Goal: Feedback & Contribution: Submit feedback/report problem

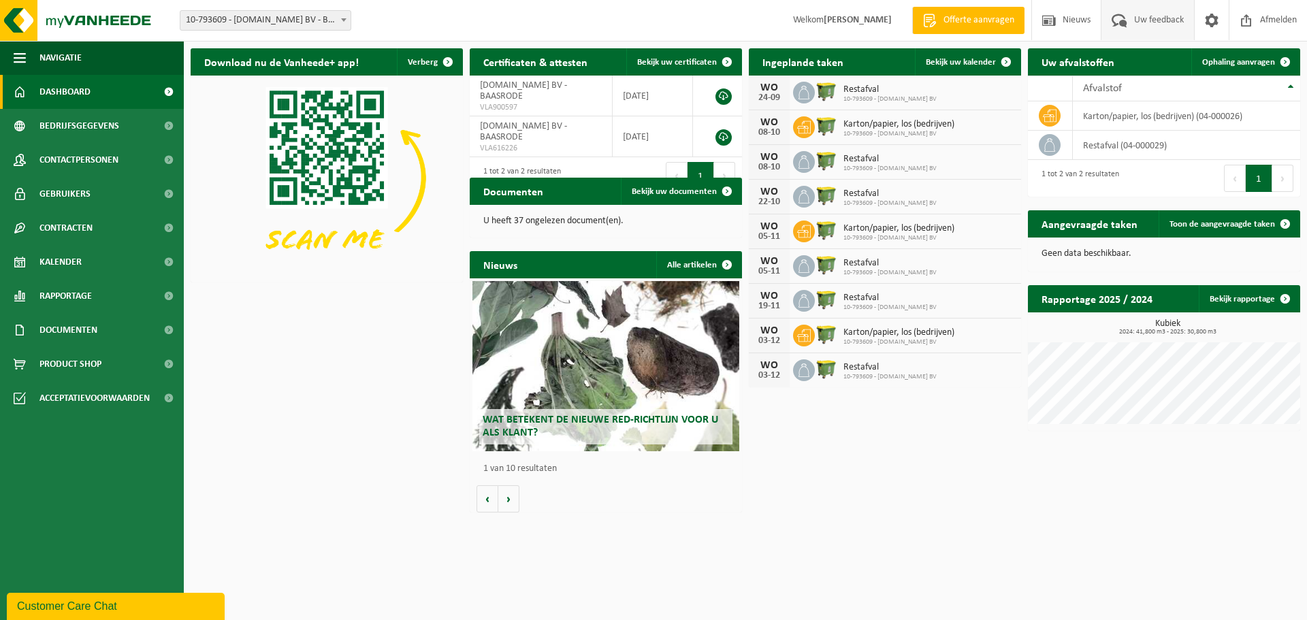
click at [1151, 21] on span "Uw feedback" at bounding box center [1159, 20] width 57 height 40
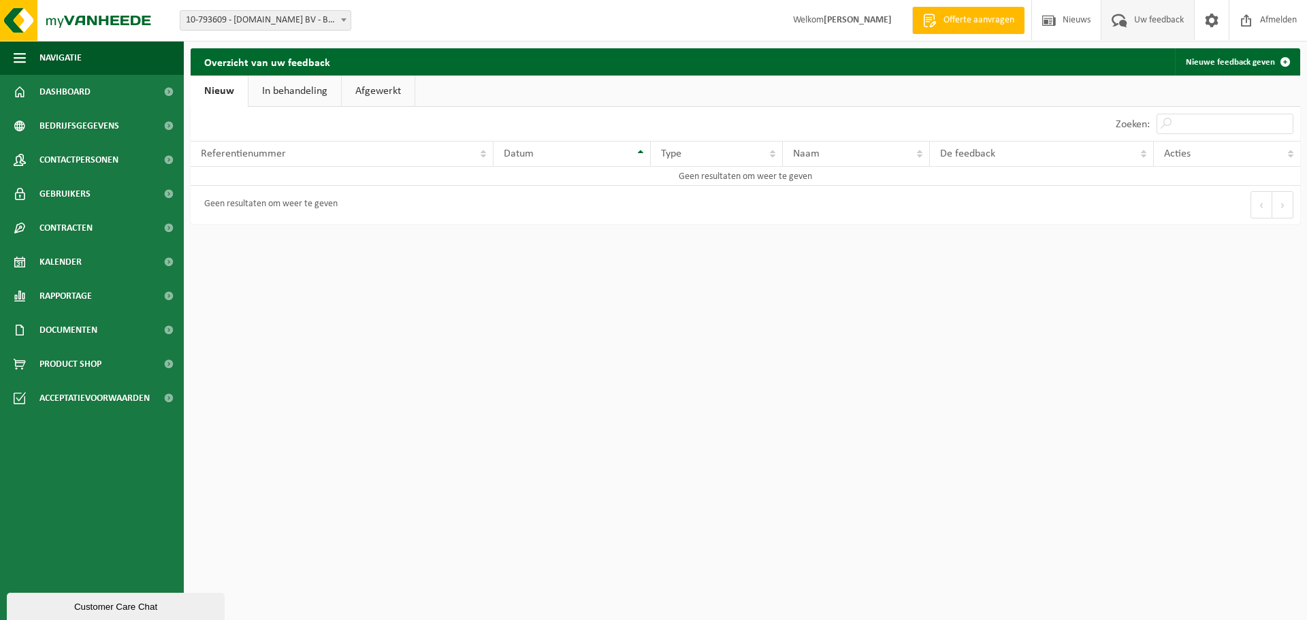
click at [297, 88] on link "In behandeling" at bounding box center [295, 91] width 93 height 31
click at [217, 88] on link "Nieuw" at bounding box center [218, 91] width 55 height 31
click at [620, 154] on div "Datum" at bounding box center [568, 153] width 129 height 11
click at [228, 208] on div "Geen resultaten om weer te geven" at bounding box center [267, 205] width 140 height 25
click at [287, 94] on link "In behandeling" at bounding box center [295, 91] width 93 height 31
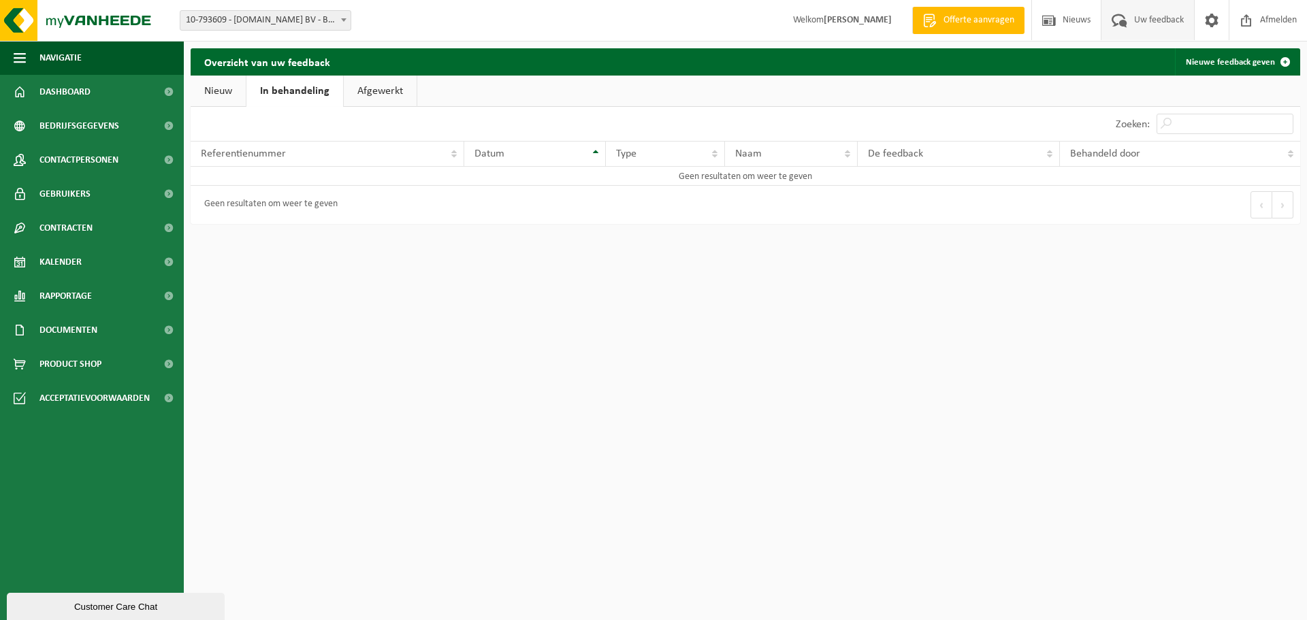
click at [392, 93] on link "Afgewerkt" at bounding box center [380, 91] width 73 height 31
click at [284, 91] on link "In behandeling" at bounding box center [292, 91] width 93 height 31
click at [1145, 22] on span "Uw feedback" at bounding box center [1159, 20] width 57 height 40
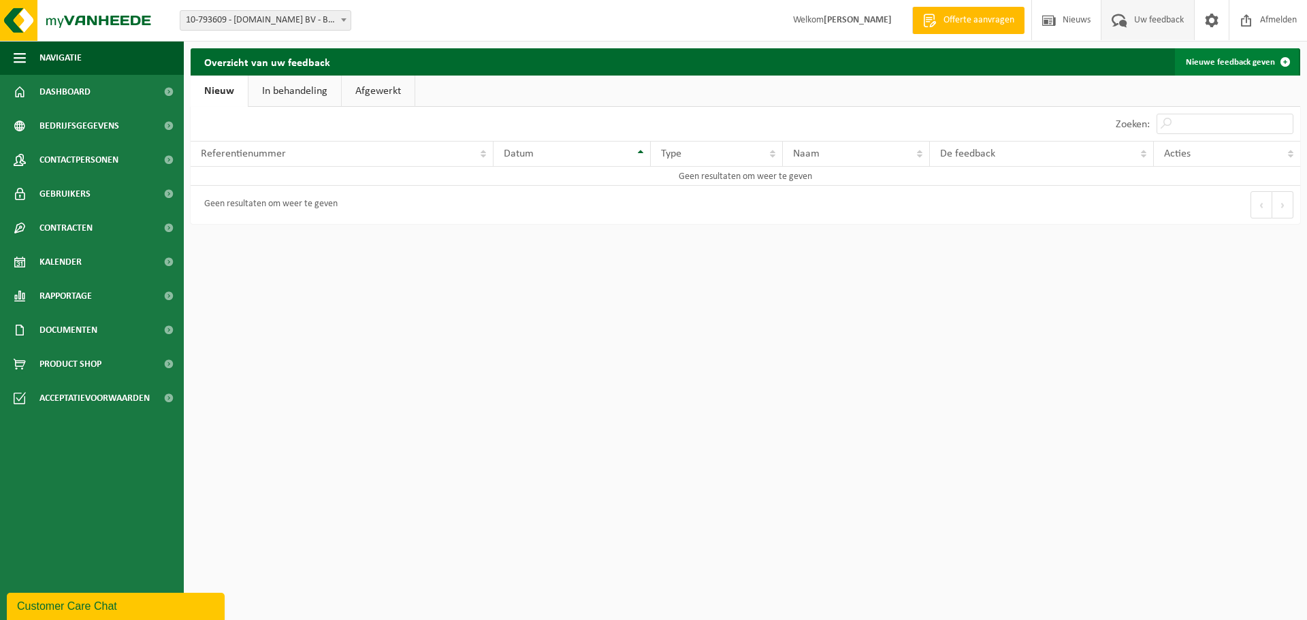
click at [1247, 61] on link "Nieuwe feedback geven" at bounding box center [1237, 61] width 124 height 27
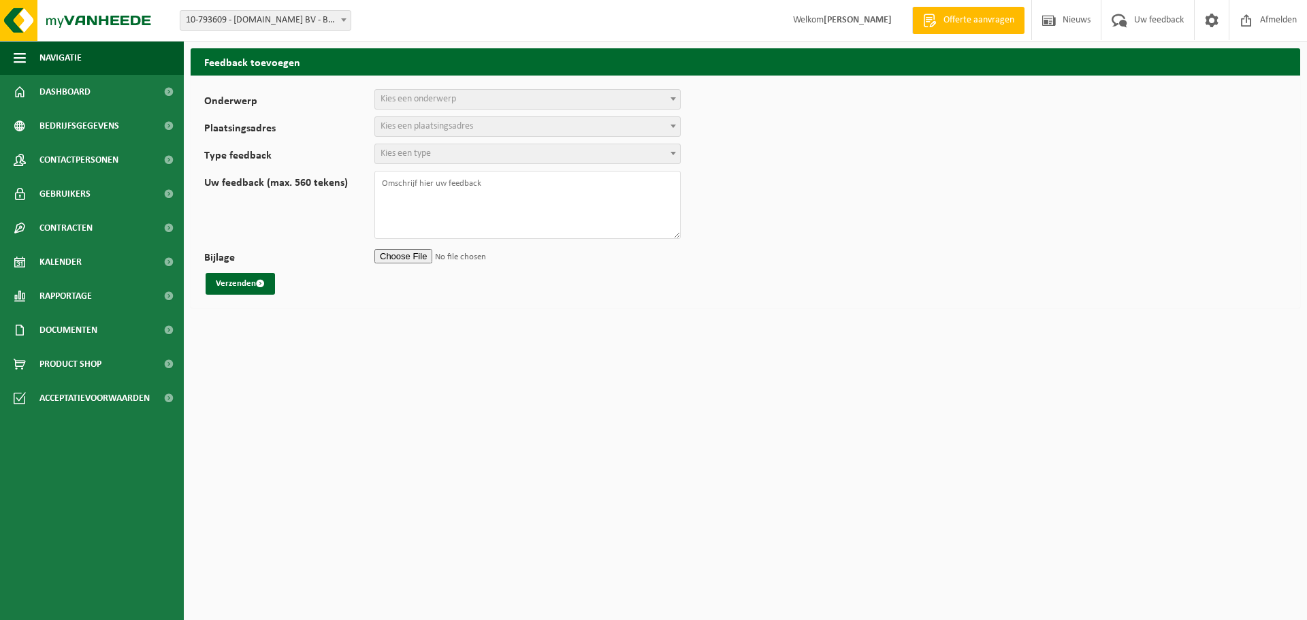
select select
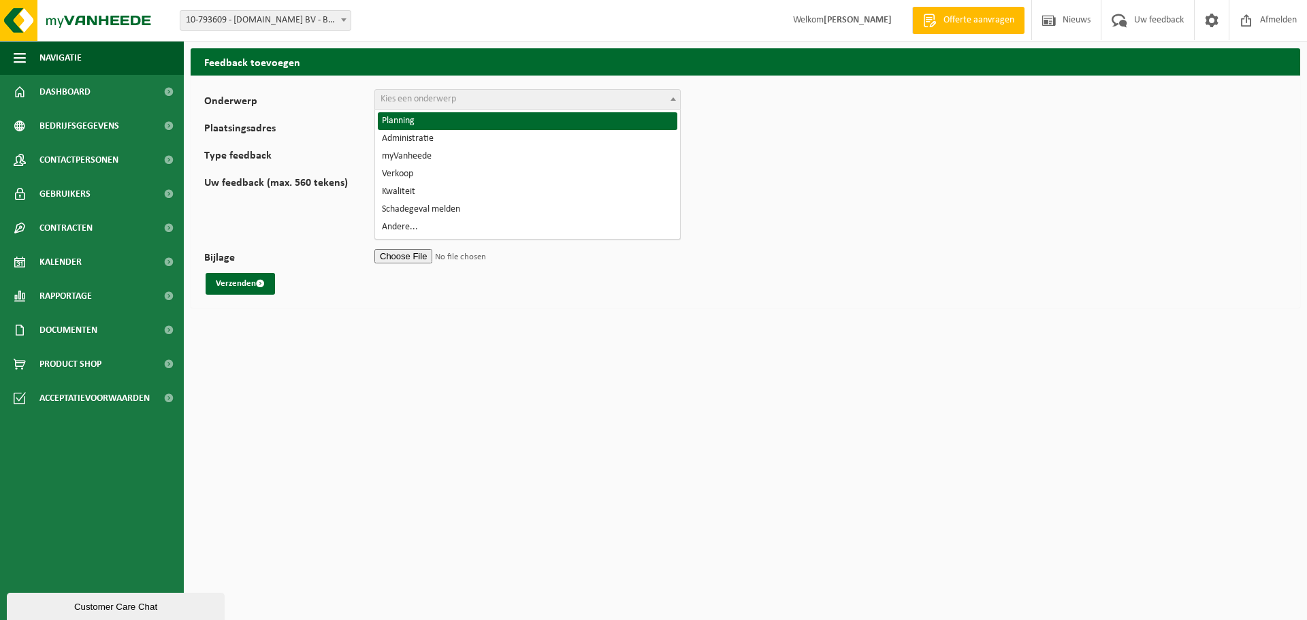
click at [400, 100] on span "Kies een onderwerp" at bounding box center [419, 99] width 76 height 10
select select "1"
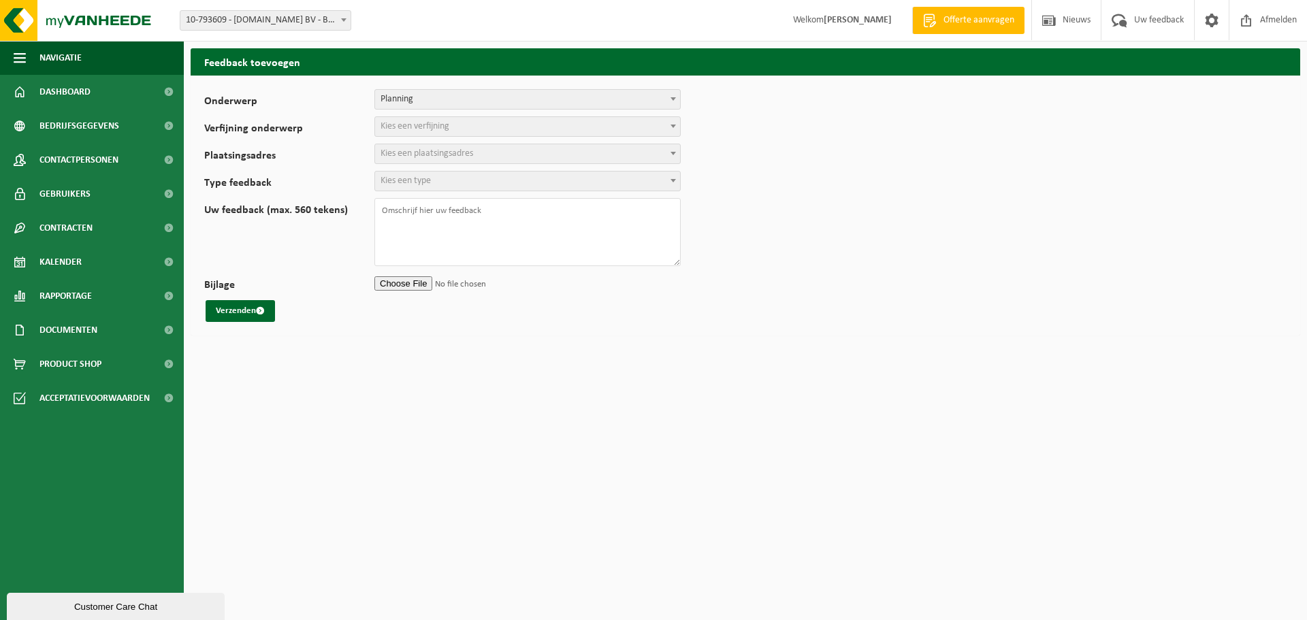
click at [390, 127] on span "Kies een verfijning" at bounding box center [415, 126] width 69 height 10
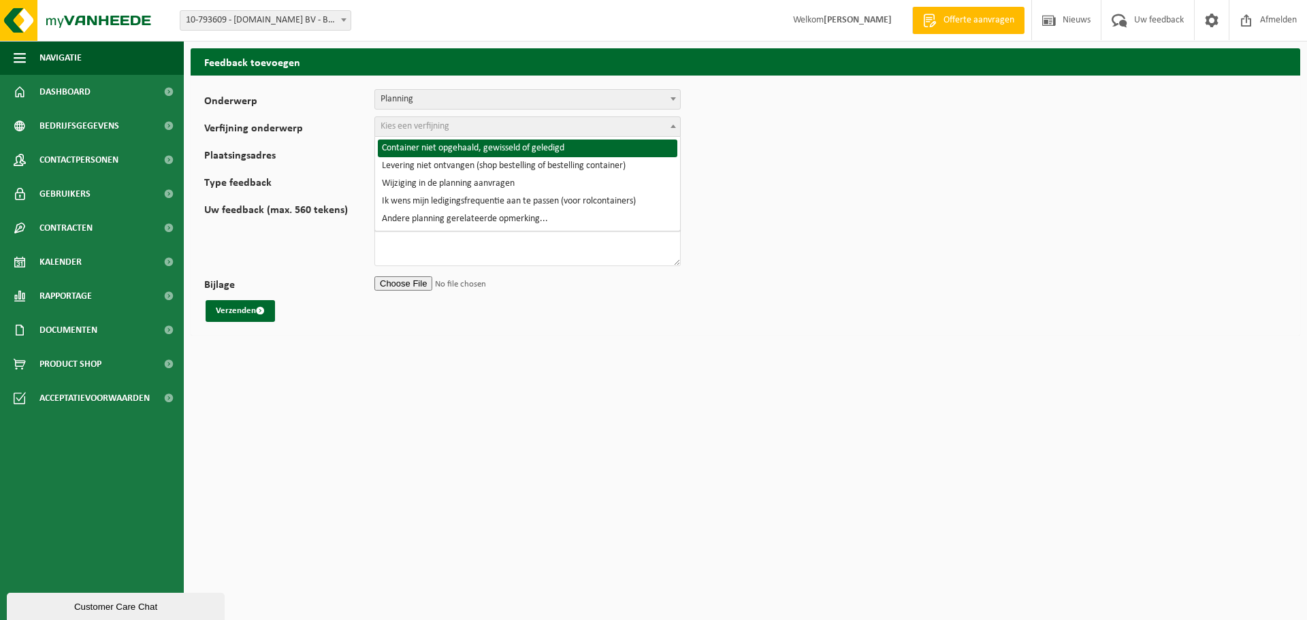
select select "2"
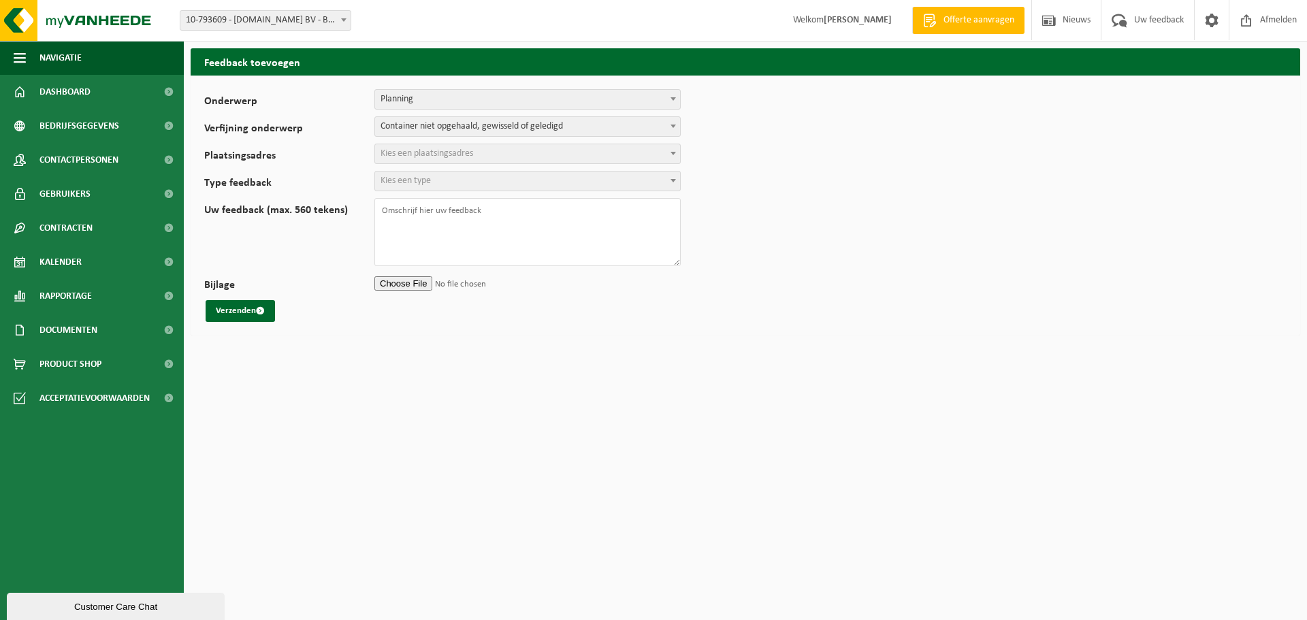
click at [391, 158] on span "Kies een plaatsingsadres" at bounding box center [427, 153] width 93 height 10
select select "38924"
click at [389, 181] on span "Kies een type" at bounding box center [406, 181] width 50 height 10
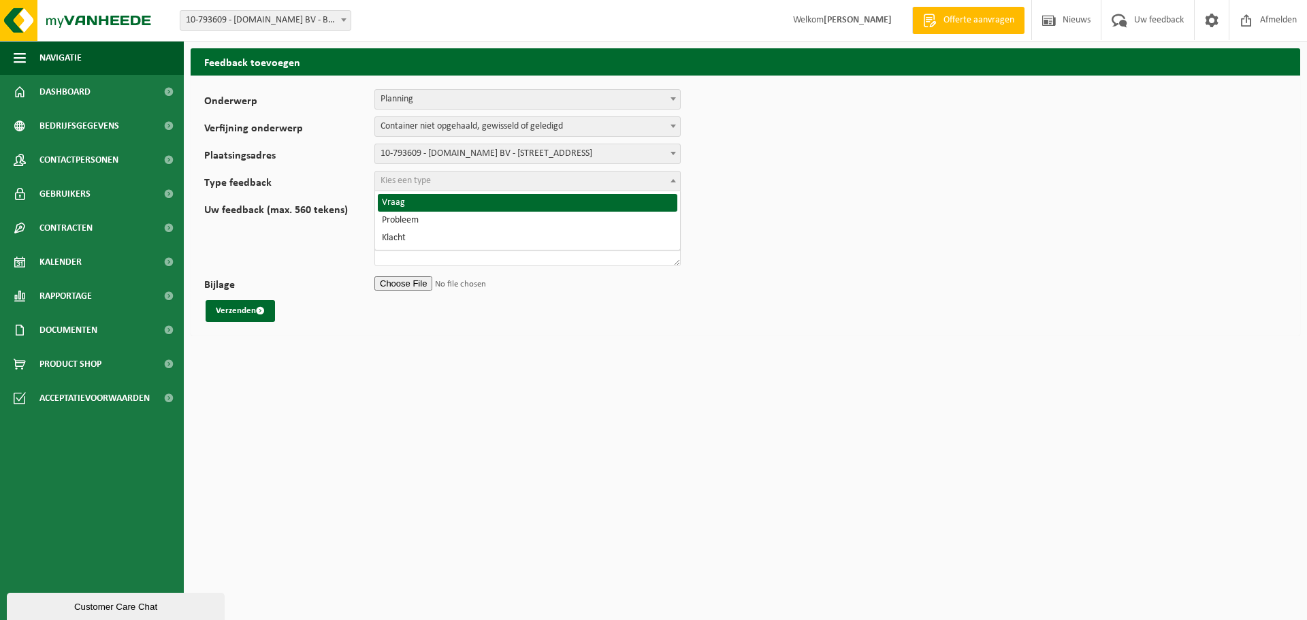
select select "QUE"
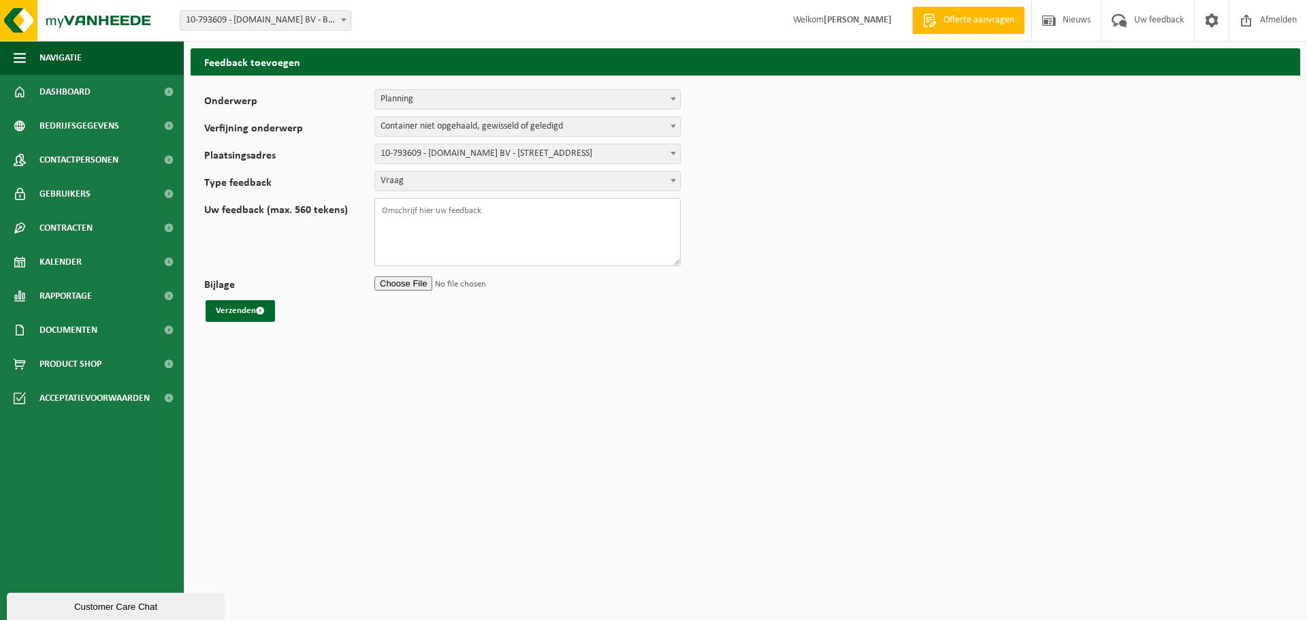
click at [386, 214] on textarea "Uw feedback (max. 560 tekens)" at bounding box center [527, 232] width 306 height 68
type textarea "c"
type textarea "Container is niet leeg gemaakt vandaag"
click at [237, 309] on button "Verzenden" at bounding box center [240, 311] width 69 height 22
